Goal: Transaction & Acquisition: Purchase product/service

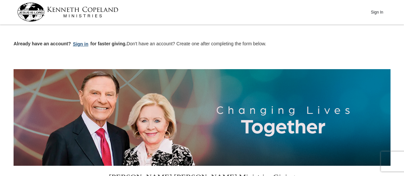
drag, startPoint x: 80, startPoint y: 43, endPoint x: 87, endPoint y: 45, distance: 6.8
click at [81, 43] on button "Sign in" at bounding box center [81, 44] width 20 height 8
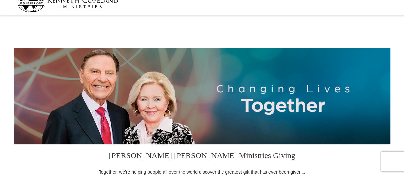
select select "MI"
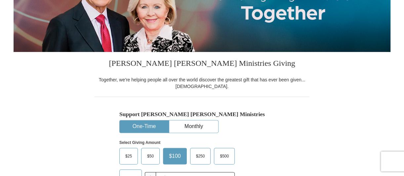
scroll to position [117, 0]
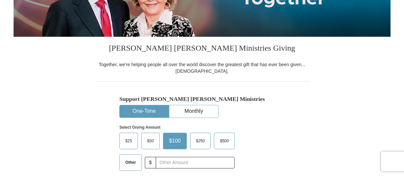
click at [150, 140] on span "$50" at bounding box center [150, 141] width 13 height 10
click at [0, 0] on input "$50" at bounding box center [0, 0] width 0 height 0
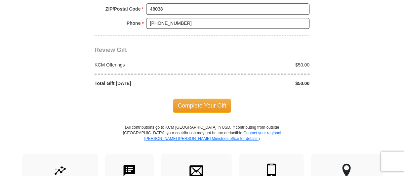
scroll to position [585, 0]
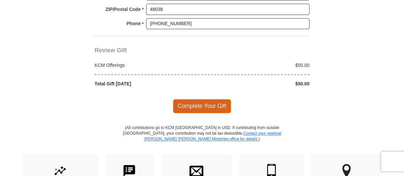
click at [193, 99] on span "Complete Your Gift" at bounding box center [202, 106] width 59 height 14
